Goal: Find specific page/section: Find specific page/section

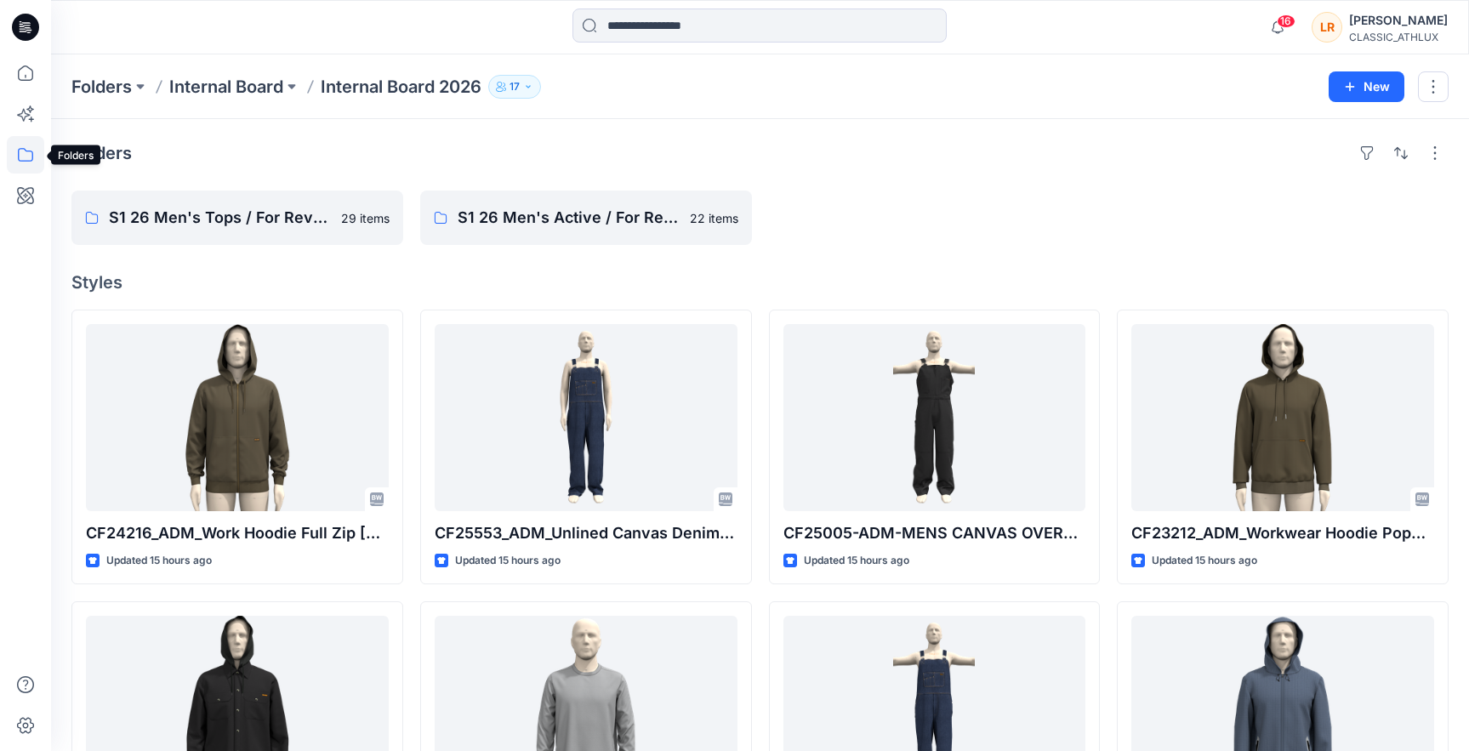
click at [33, 151] on icon at bounding box center [25, 154] width 37 height 37
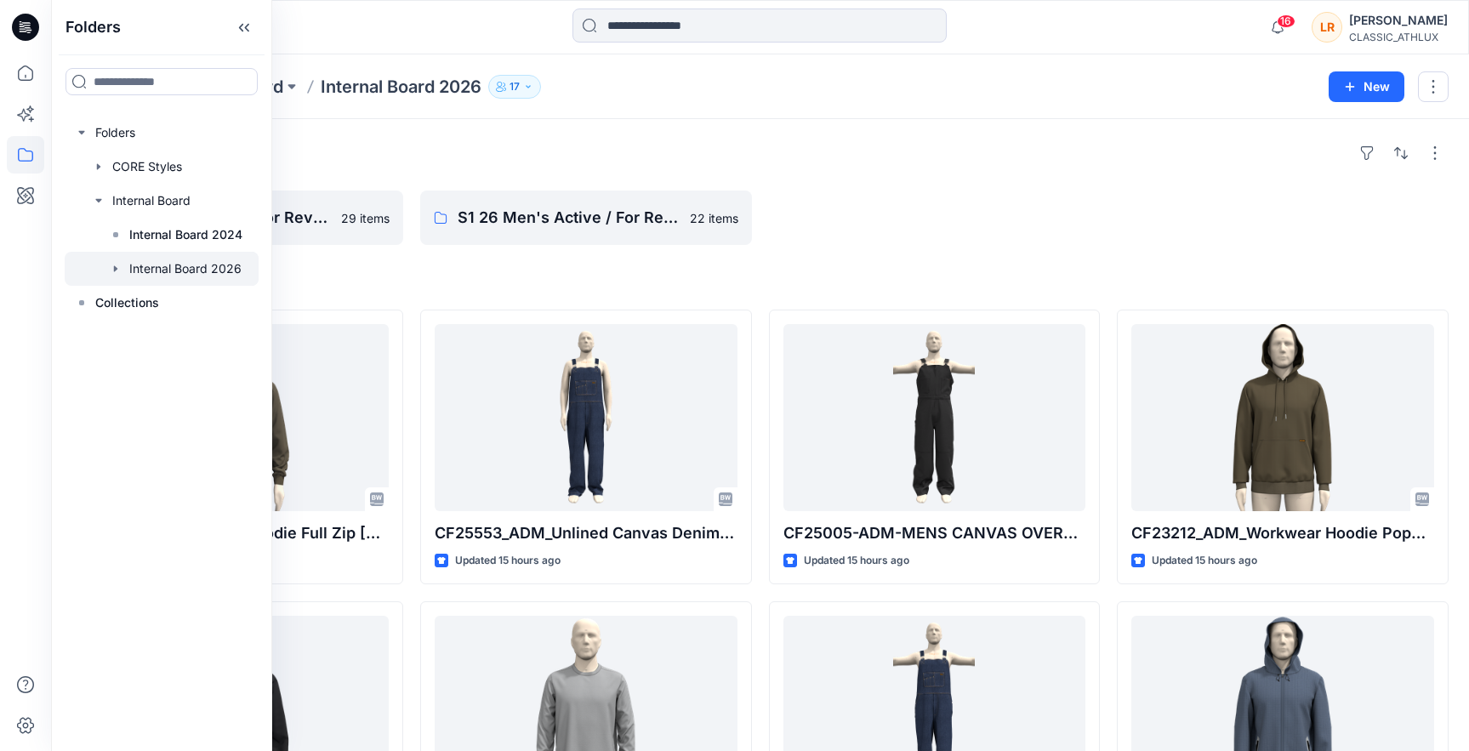
click at [173, 262] on div at bounding box center [162, 269] width 194 height 34
click at [735, 124] on div "Folders S1 26 Men's Tops / For Review 29 items S1 26 Men's Active / For Review …" at bounding box center [760, 683] width 1418 height 1129
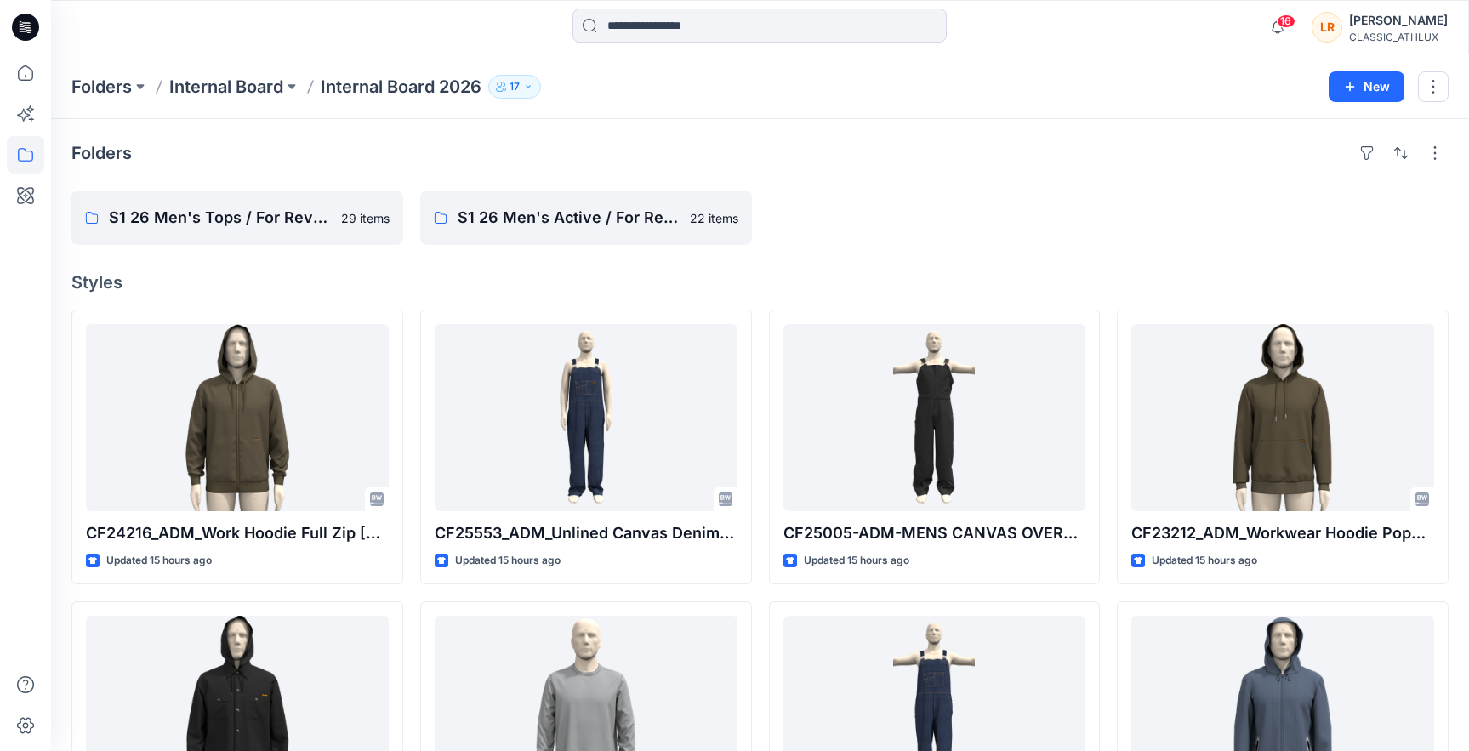
click at [533, 84] on icon "button" at bounding box center [528, 87] width 10 height 10
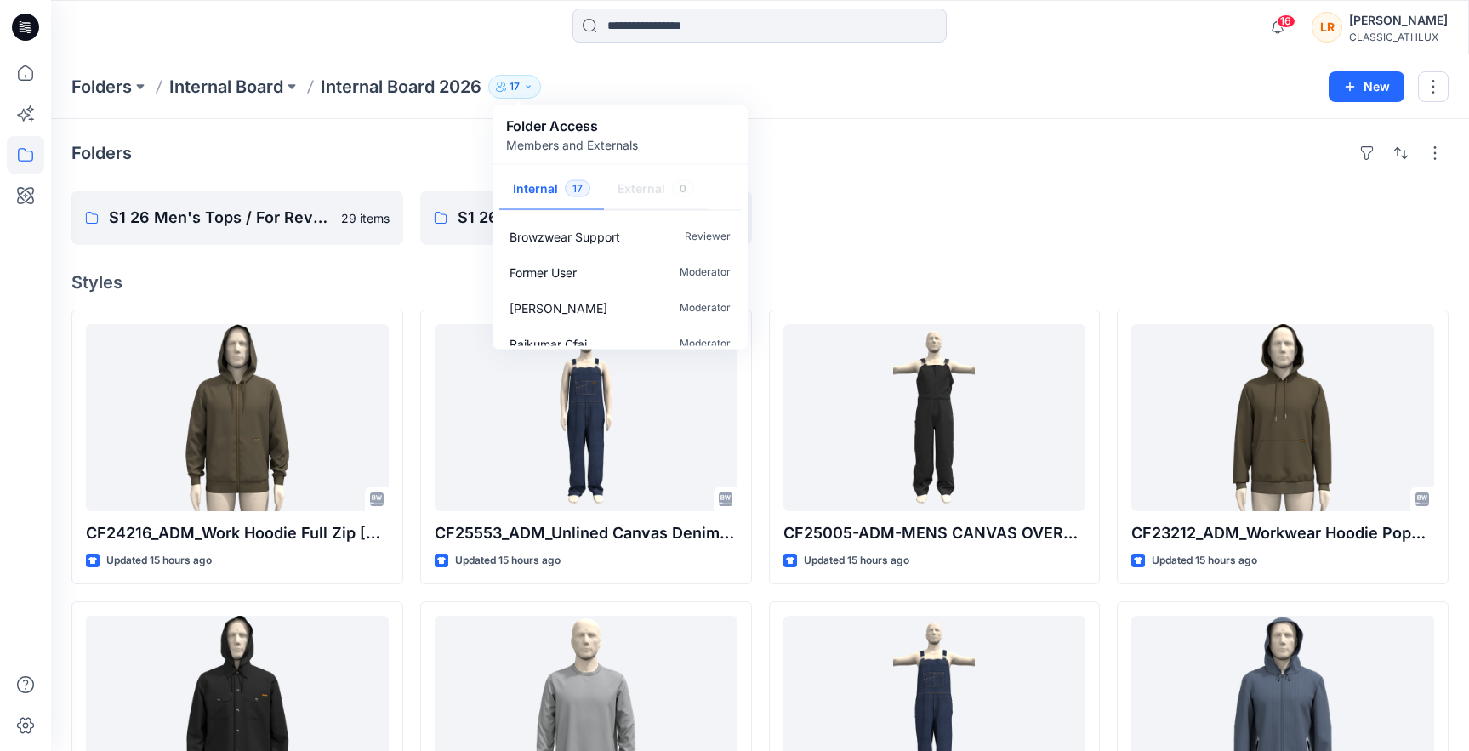
click at [533, 84] on icon "button" at bounding box center [528, 87] width 10 height 10
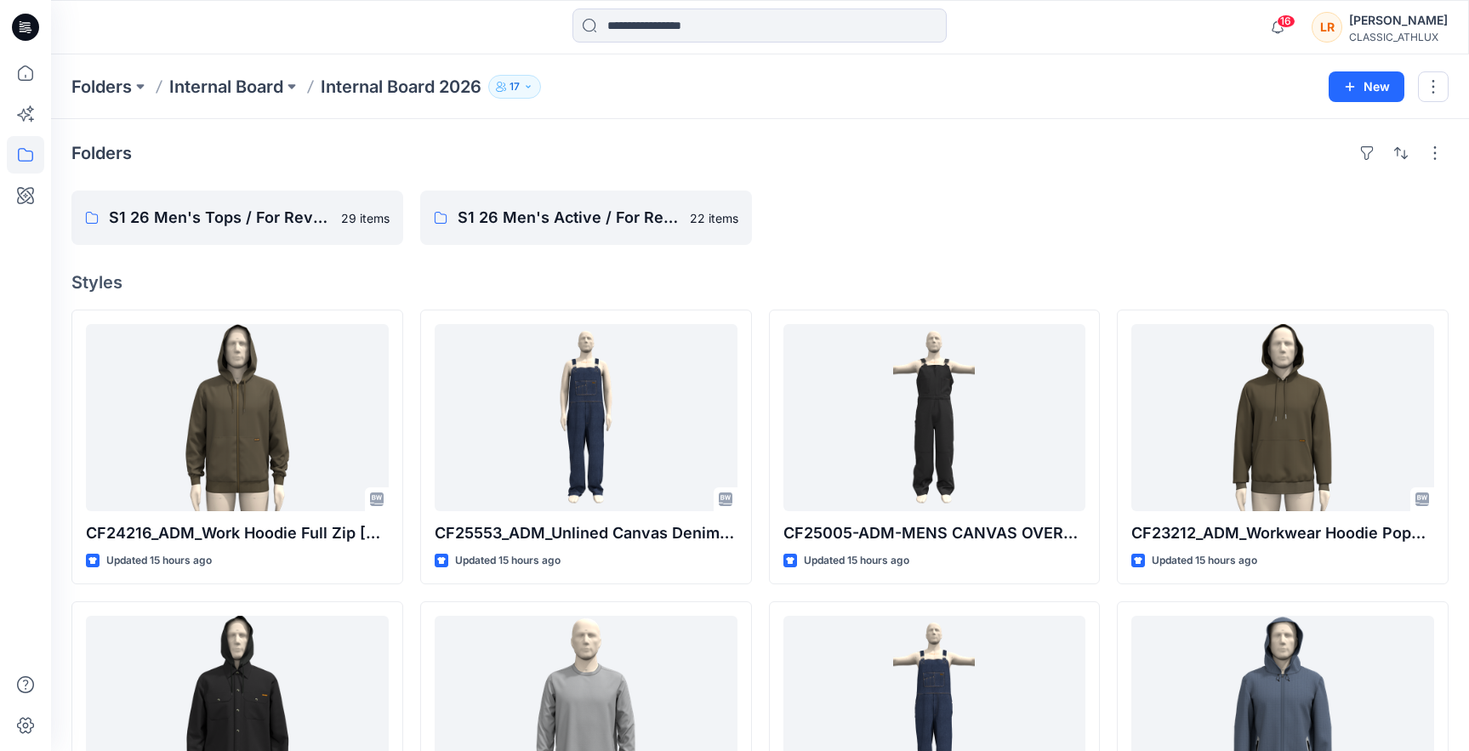
click at [755, 105] on div "Folders Internal Board Internal Board 2026 17 Folder Access Members and Externa…" at bounding box center [760, 86] width 1418 height 65
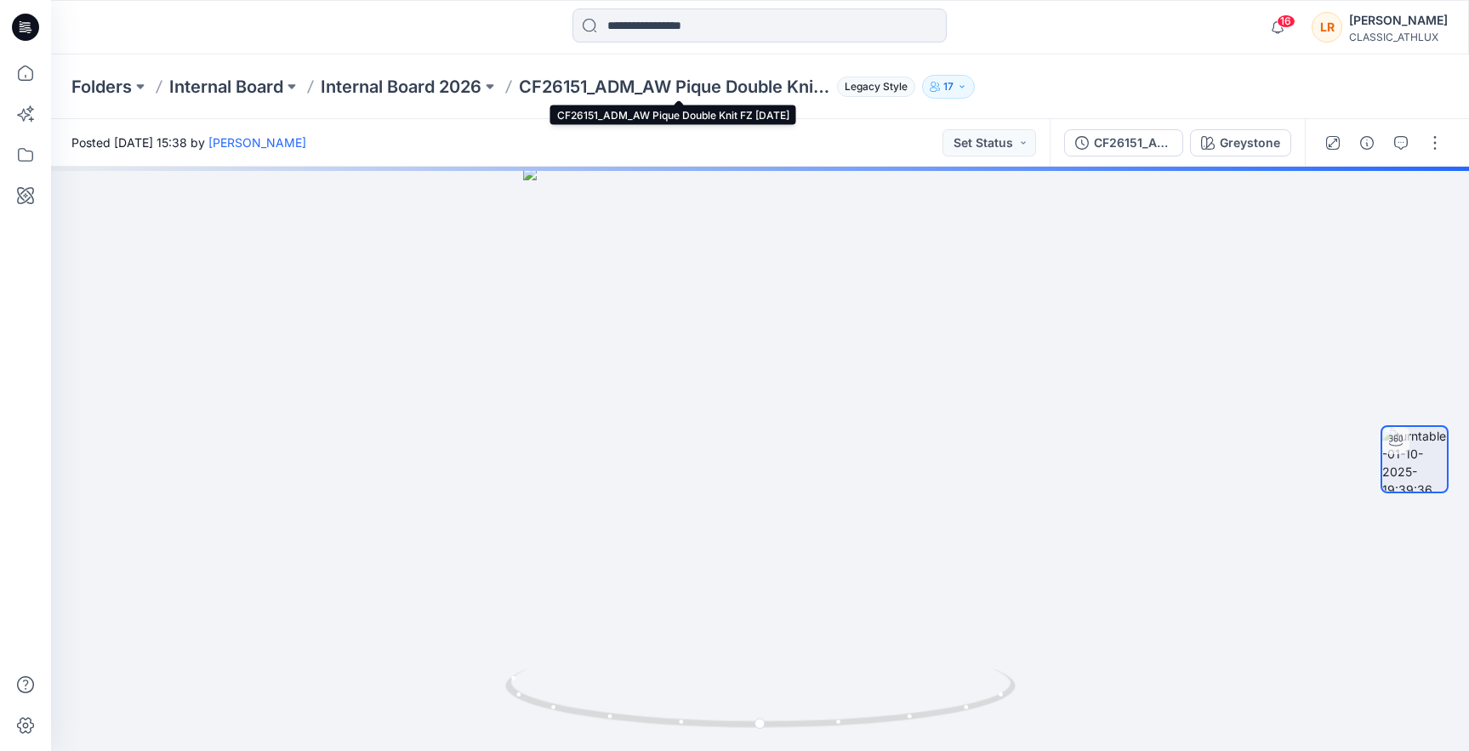
click at [799, 86] on p "CF26151_ADM_AW Pique Double Knit FZ [DATE]" at bounding box center [674, 87] width 311 height 24
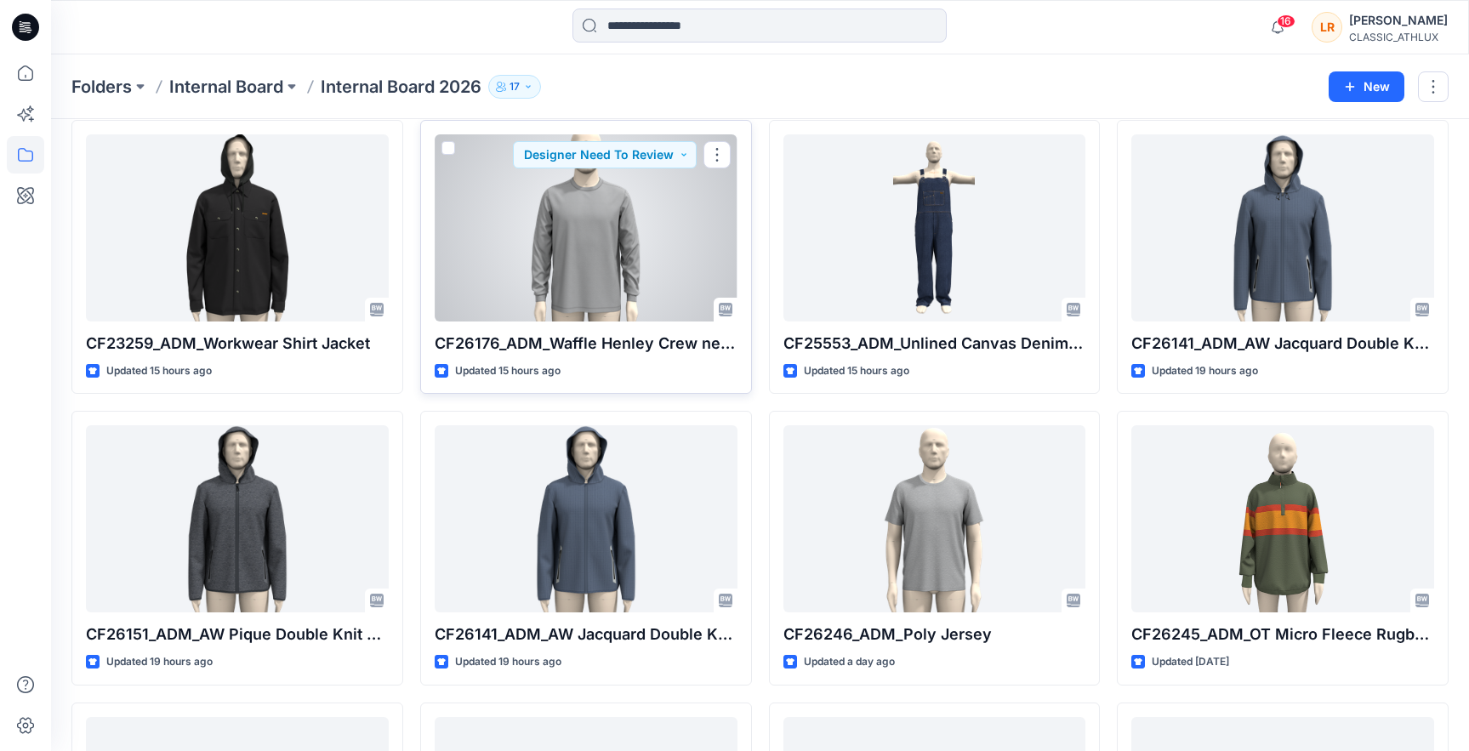
scroll to position [452, 0]
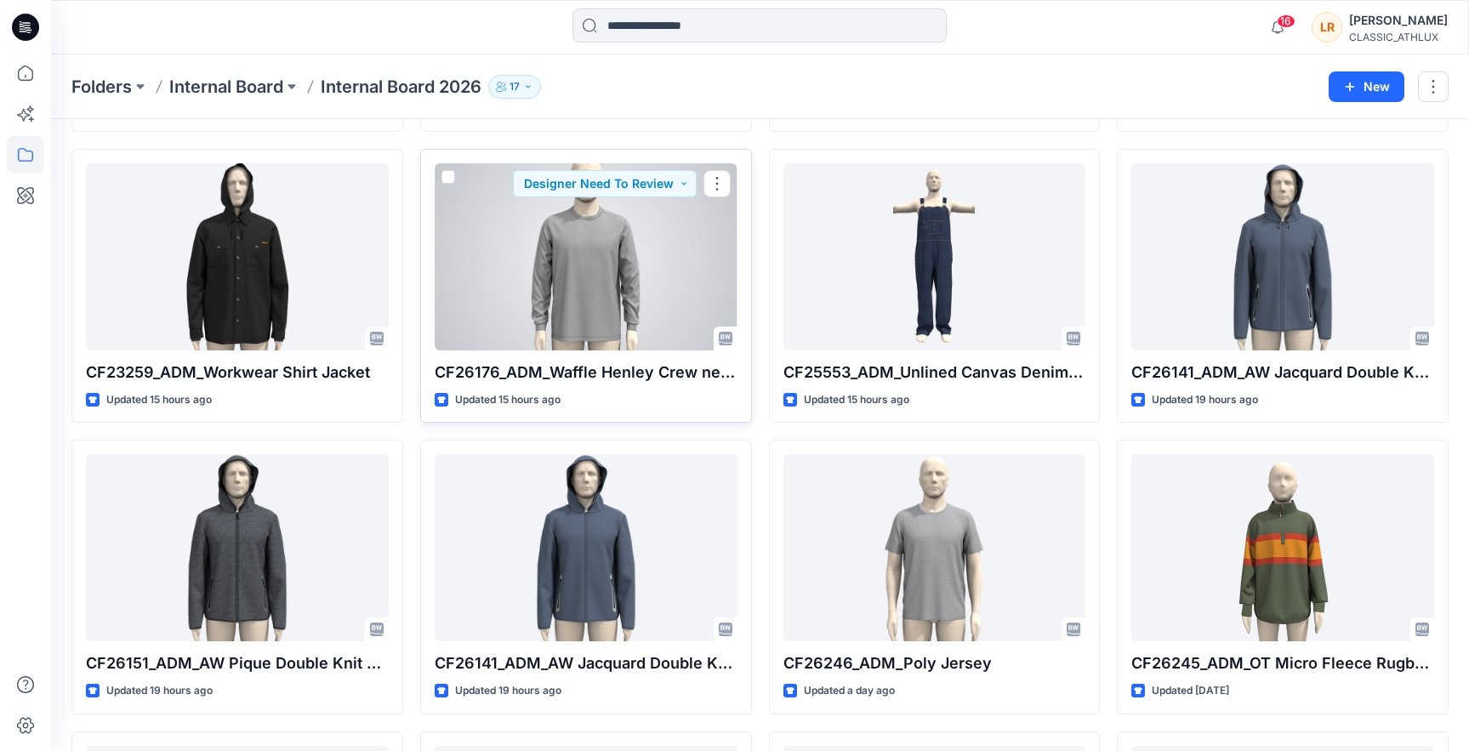
click at [636, 331] on div at bounding box center [586, 256] width 303 height 187
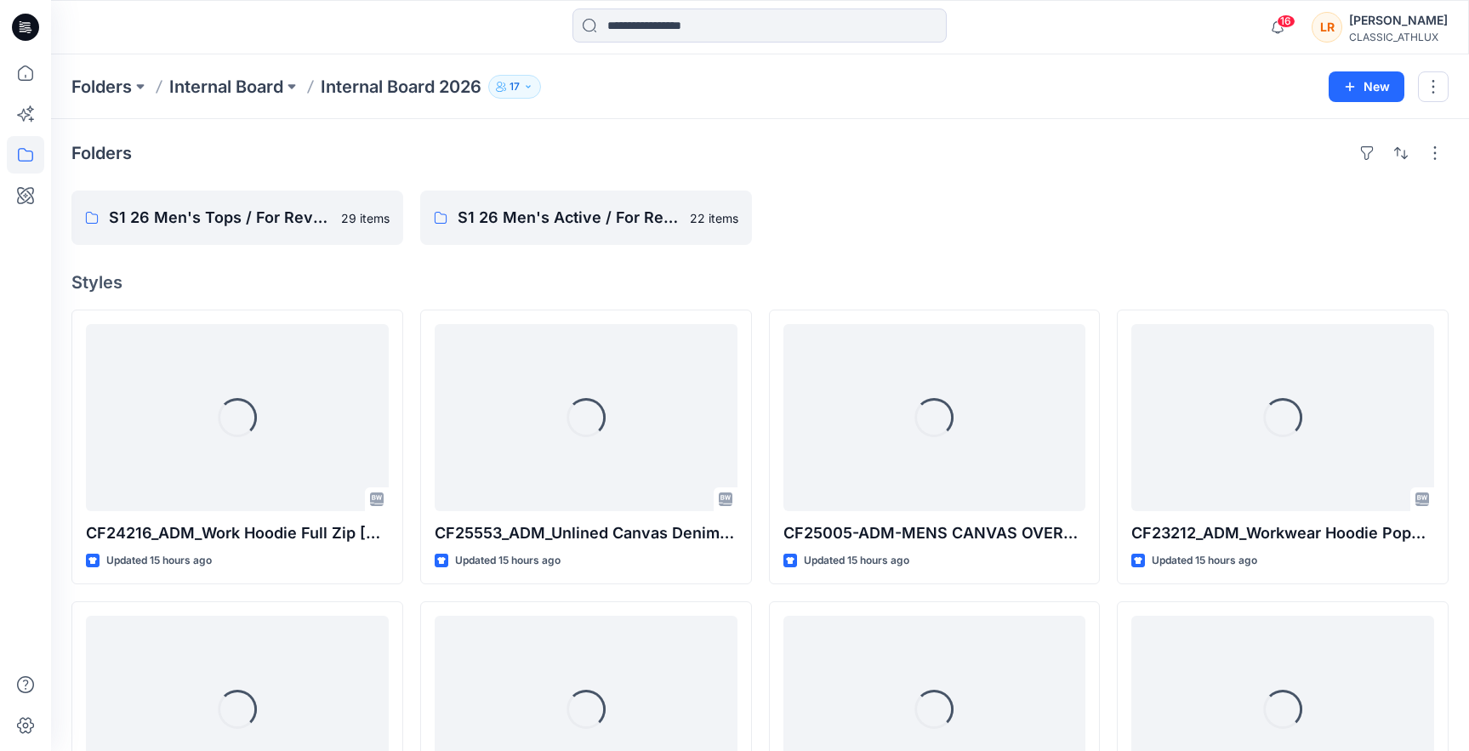
scroll to position [452, 0]
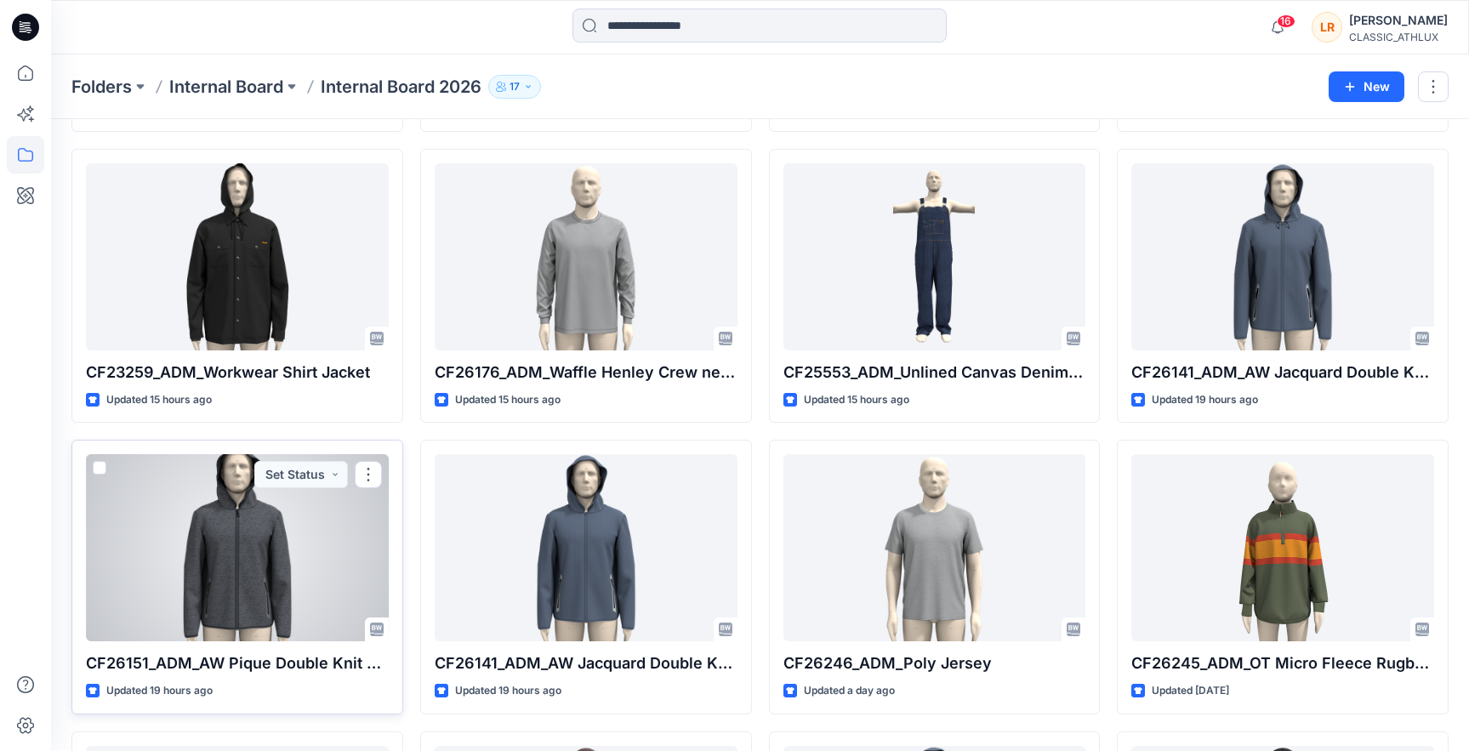
click at [260, 520] on div at bounding box center [237, 547] width 303 height 187
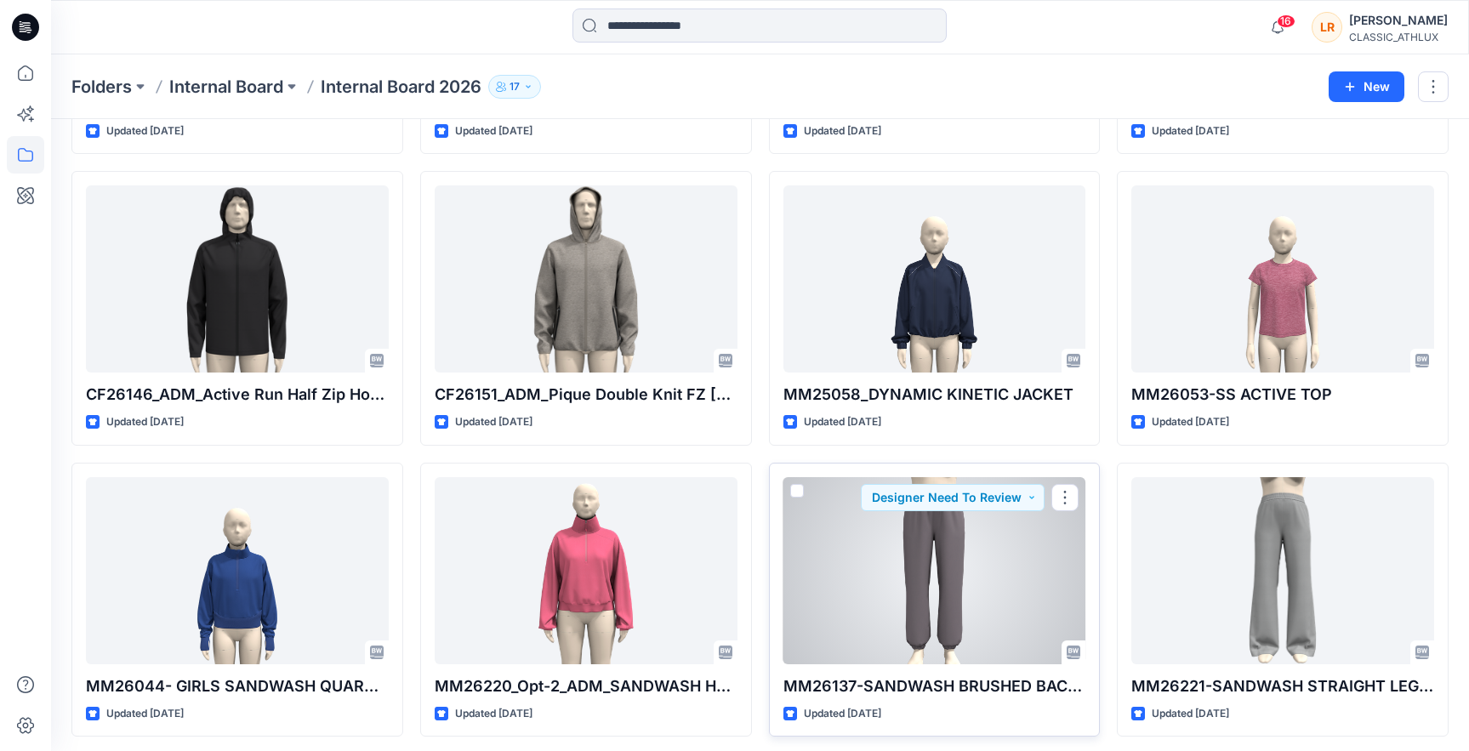
scroll to position [1294, 0]
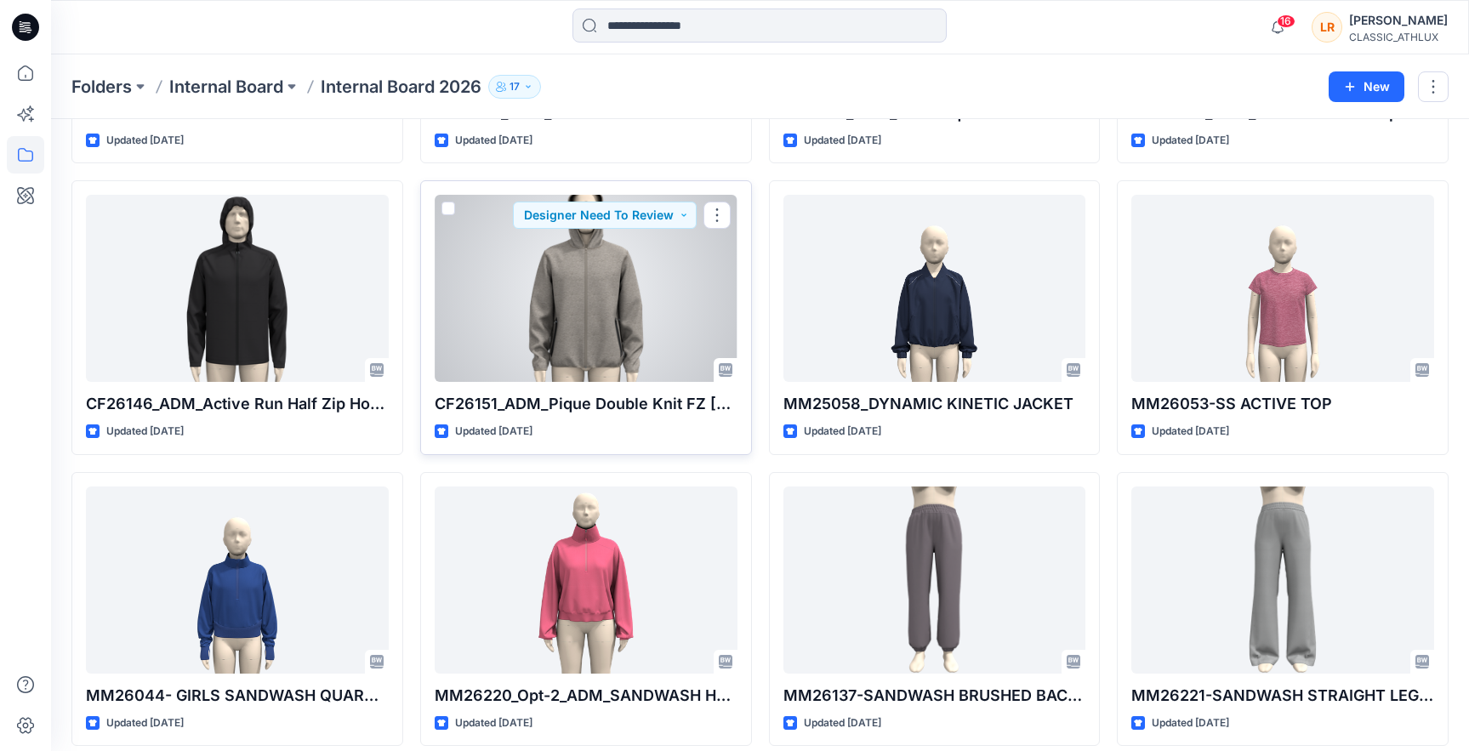
click at [617, 261] on div at bounding box center [586, 288] width 303 height 187
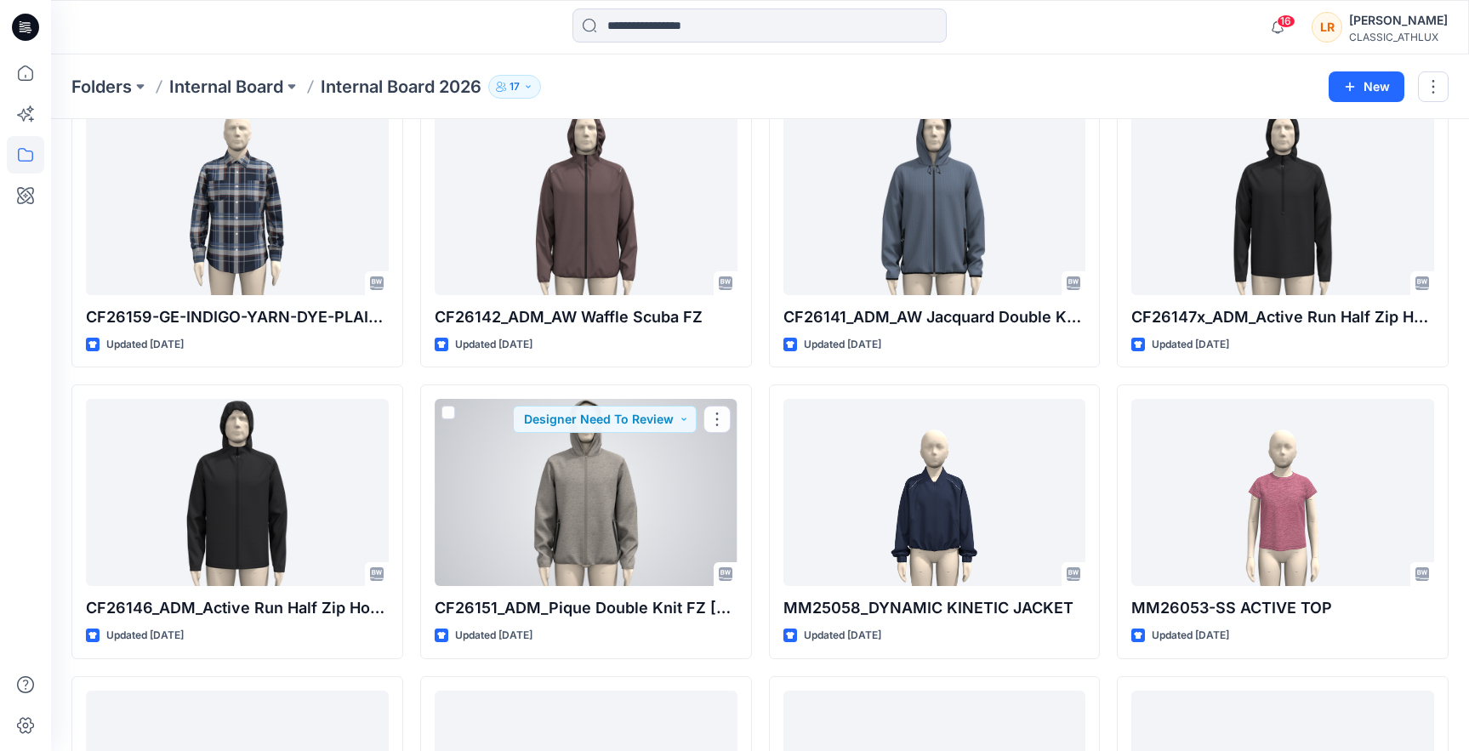
scroll to position [1091, 0]
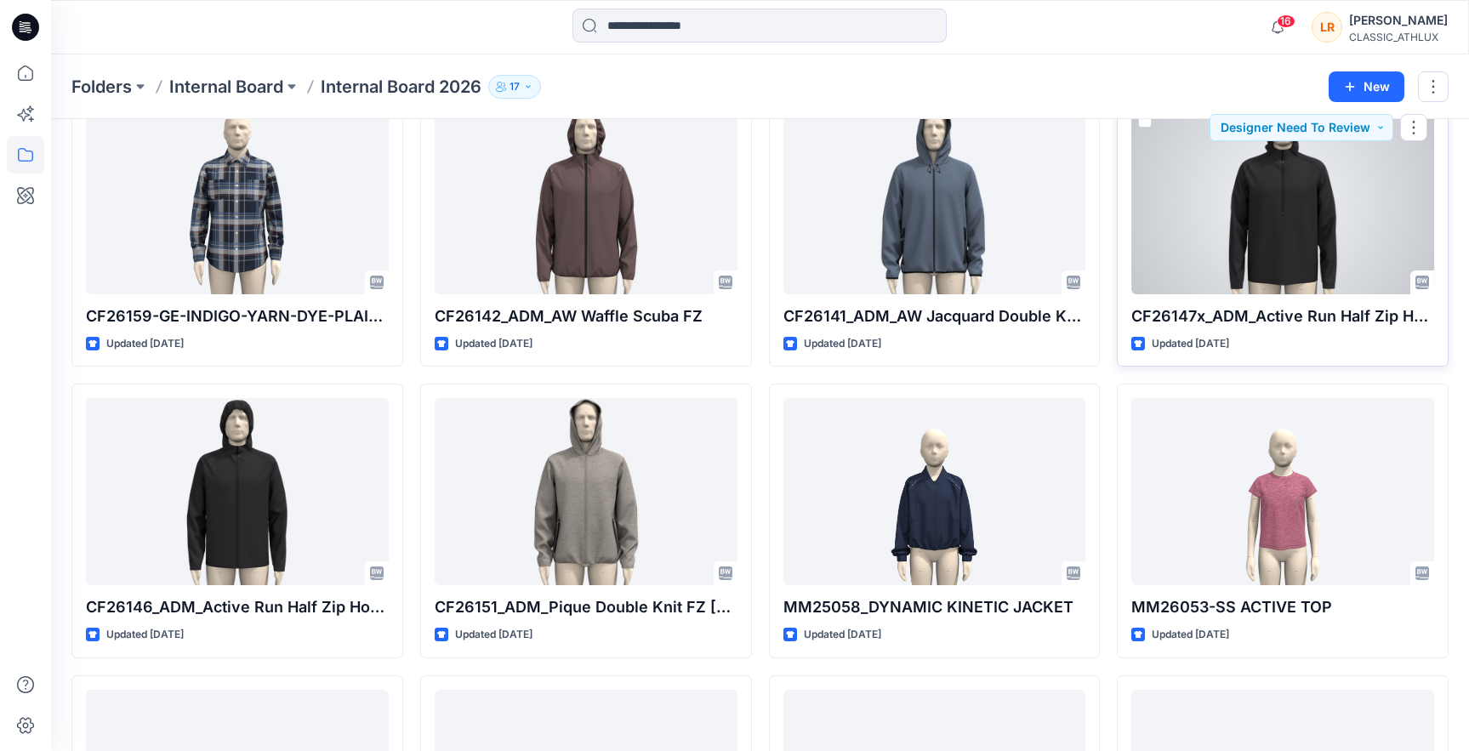
click at [1286, 256] on div at bounding box center [1282, 200] width 303 height 187
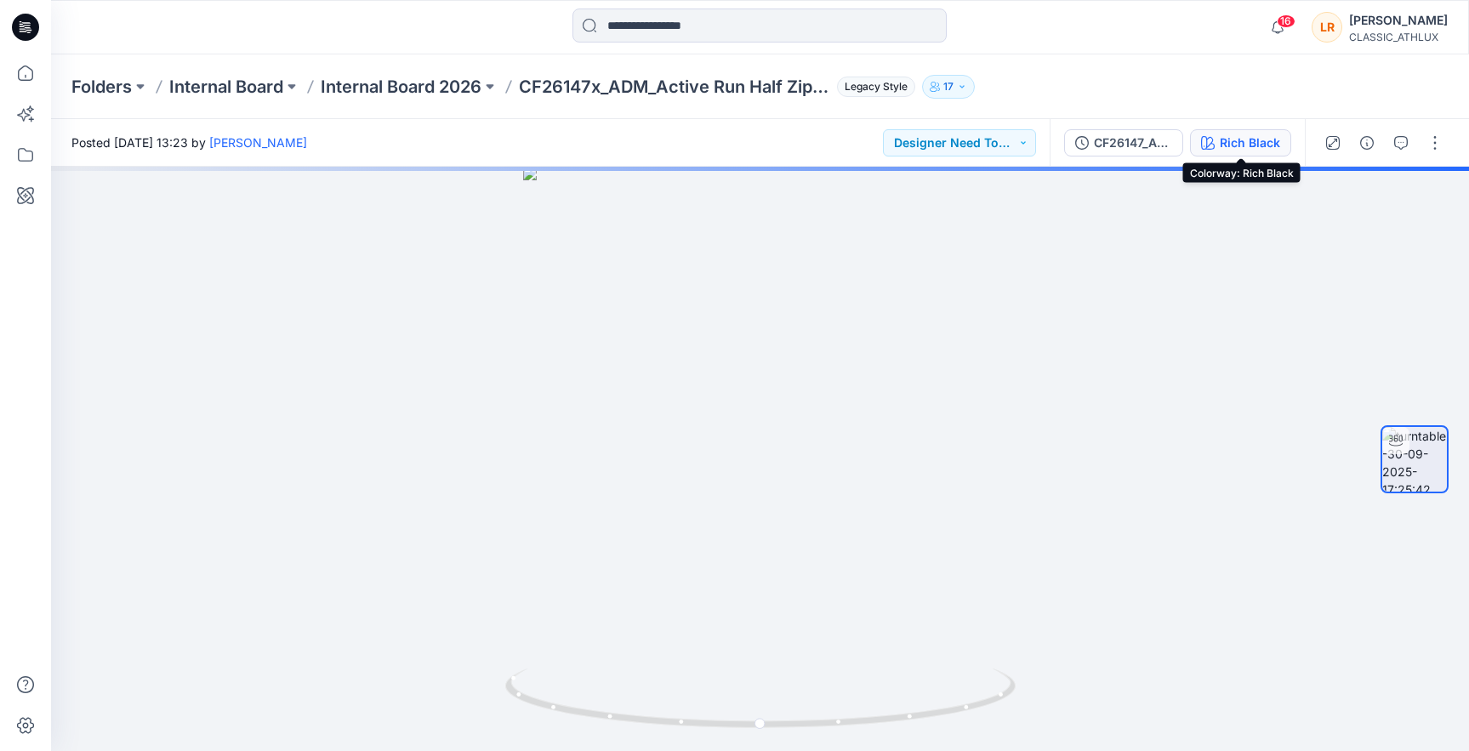
click at [1236, 145] on div "Rich Black" at bounding box center [1249, 143] width 60 height 19
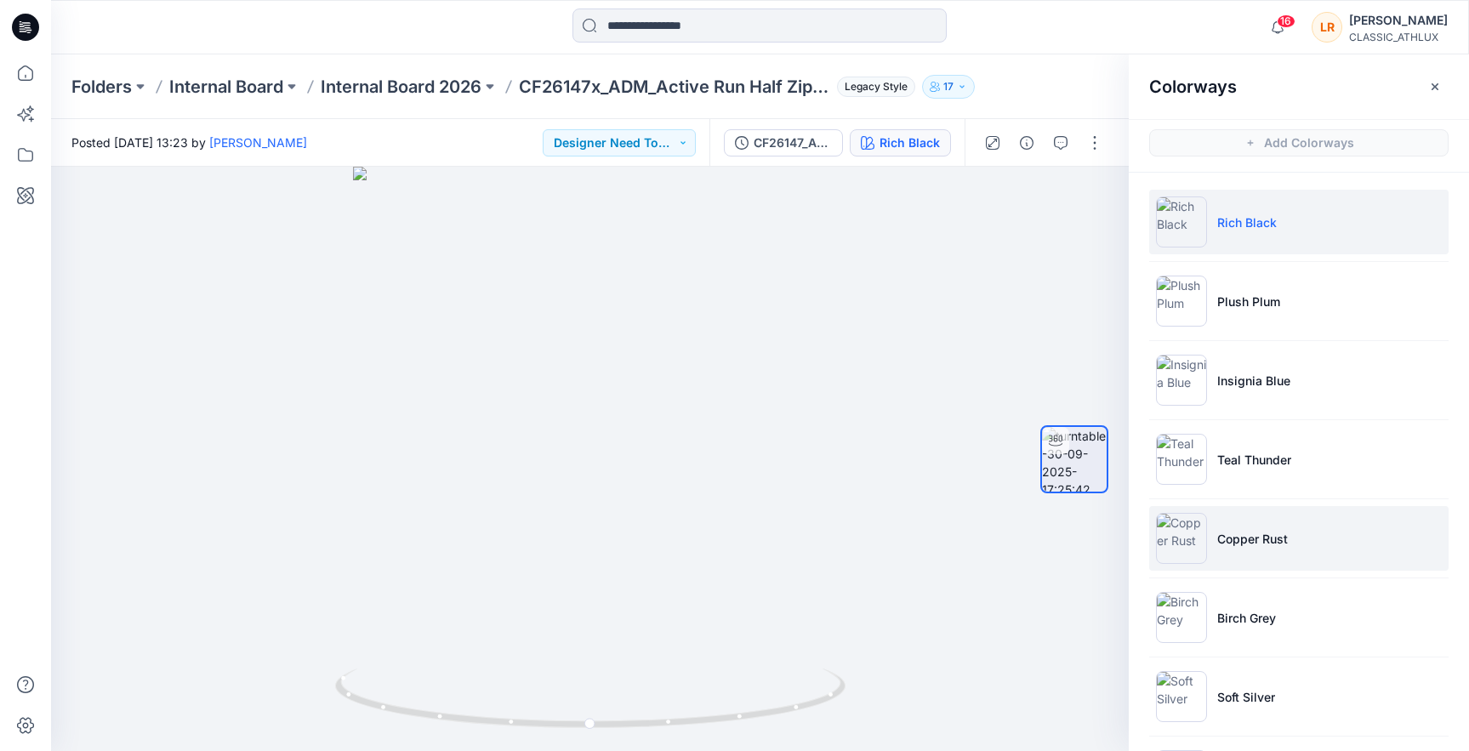
click at [1242, 548] on li "Copper Rust" at bounding box center [1298, 538] width 299 height 65
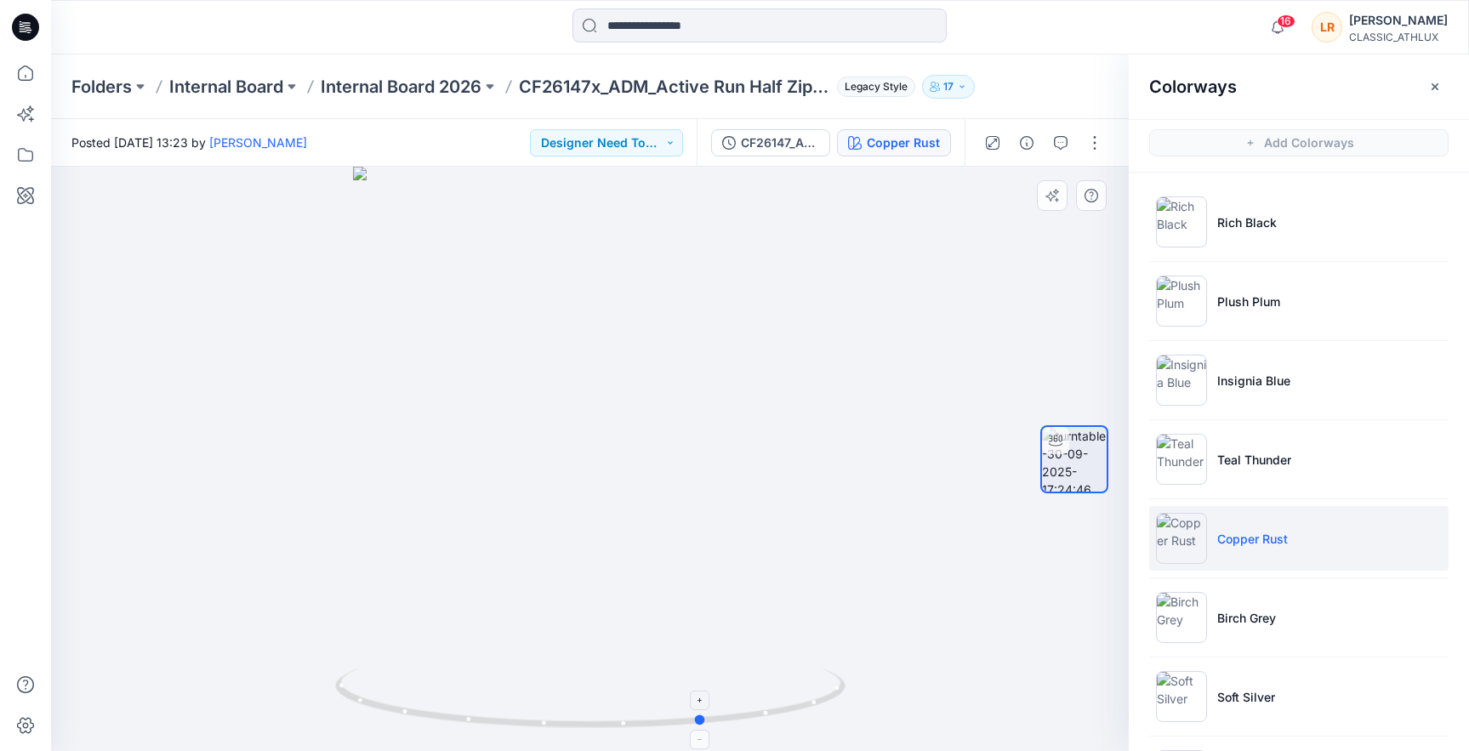
drag, startPoint x: 596, startPoint y: 729, endPoint x: 703, endPoint y: 719, distance: 107.6
click at [703, 719] on icon at bounding box center [592, 700] width 514 height 64
click at [622, 719] on icon at bounding box center [592, 700] width 514 height 64
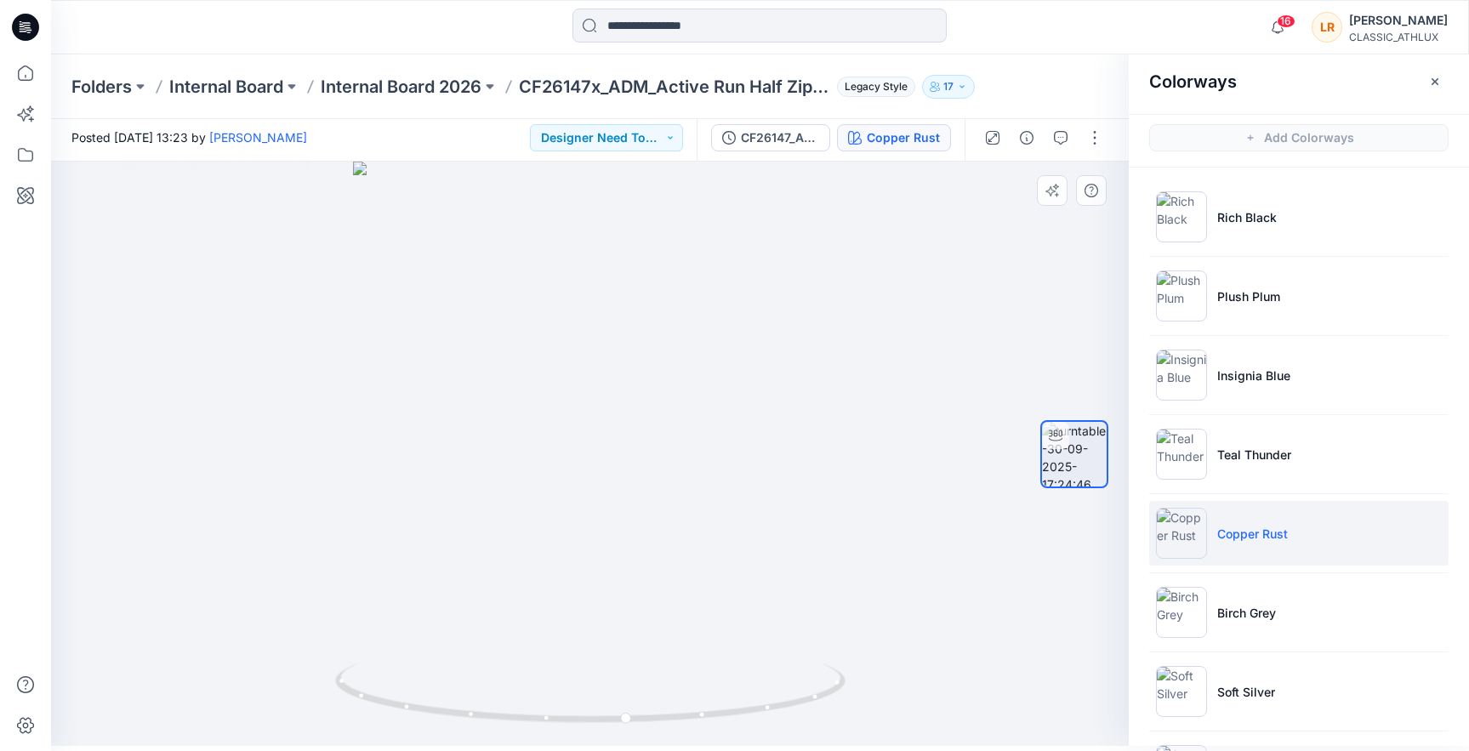
scroll to position [5, 0]
click at [666, 134] on button "Designer Need To Review" at bounding box center [606, 137] width 153 height 27
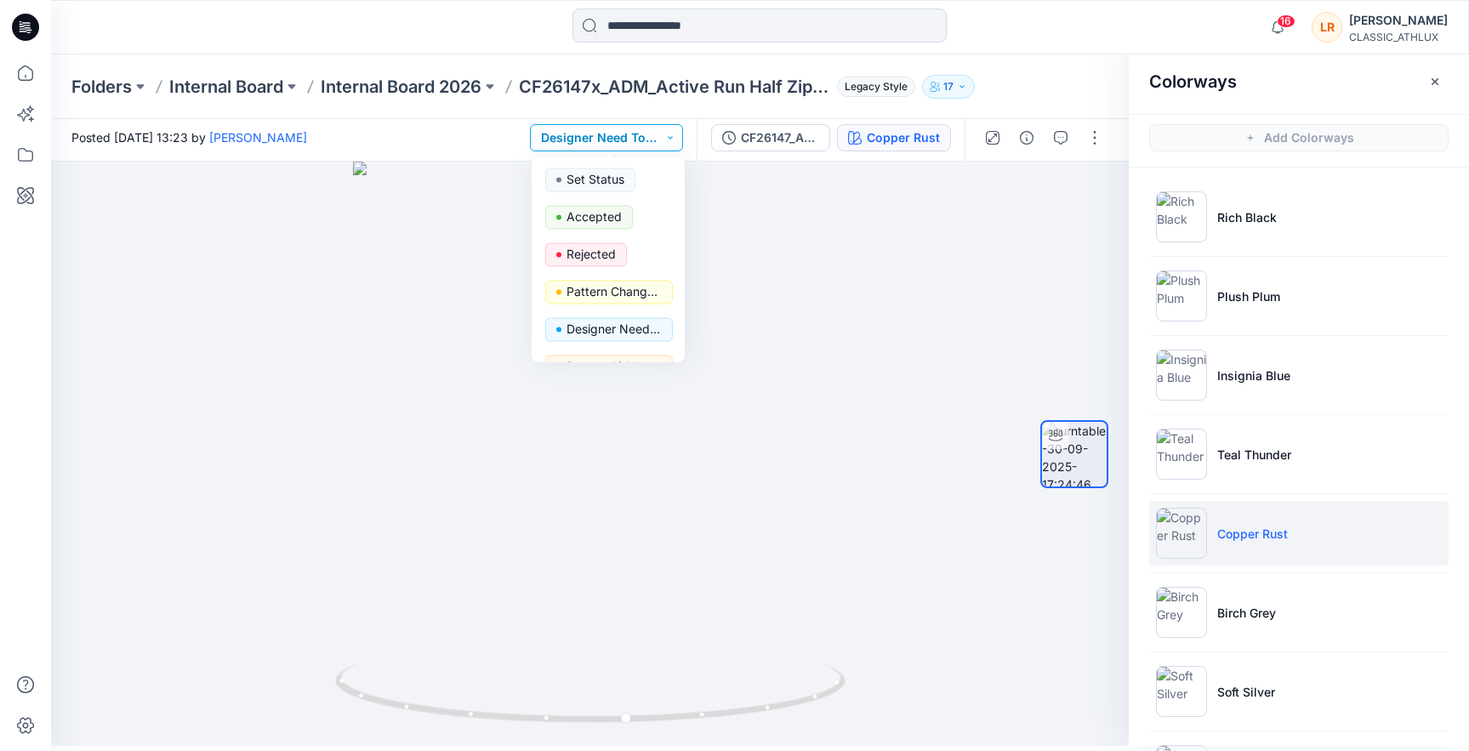
click at [666, 134] on button "Designer Need To Review" at bounding box center [606, 137] width 153 height 27
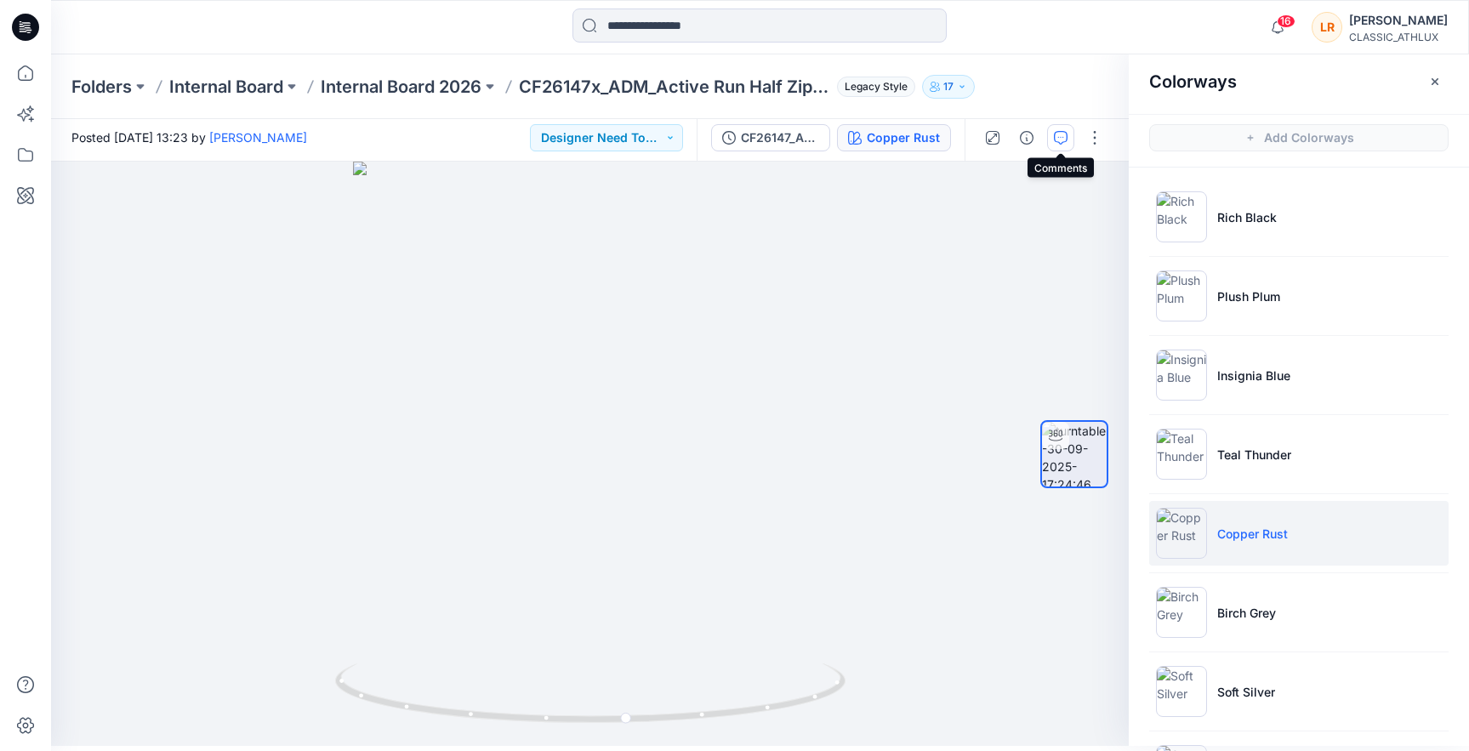
click at [1053, 143] on button "button" at bounding box center [1060, 137] width 27 height 27
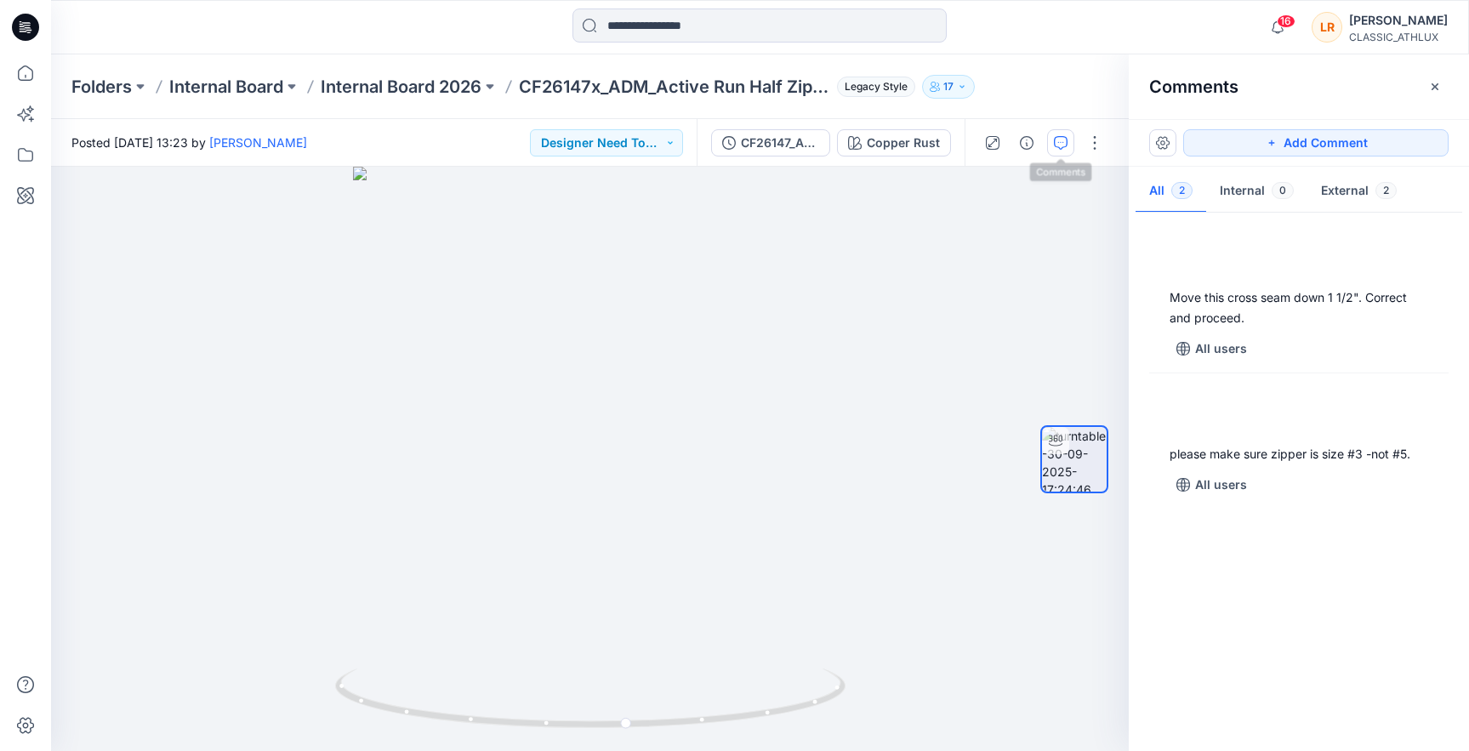
scroll to position [0, 0]
click at [1233, 660] on div "LR 2 [PERSON_NAME] [DATE] 15:24 Move this cross seam down 1 1/2". Correct and p…" at bounding box center [1298, 477] width 340 height 521
